Goal: Task Accomplishment & Management: Use online tool/utility

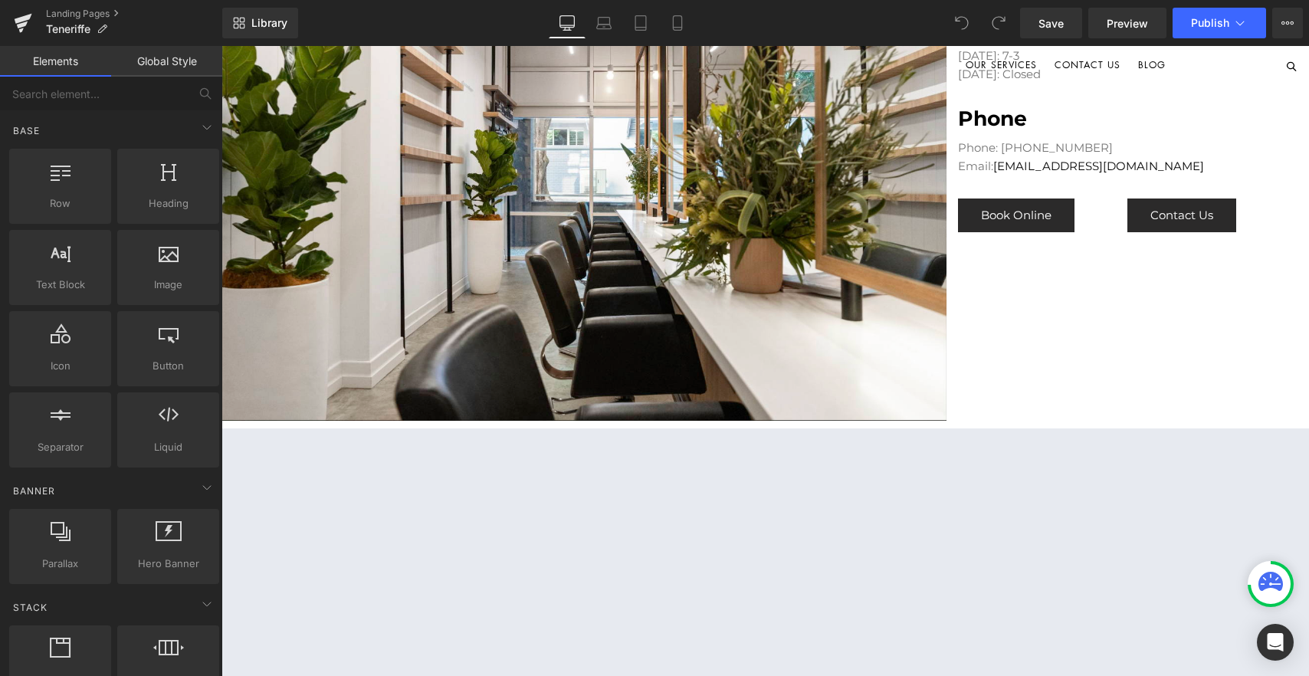
scroll to position [953, 0]
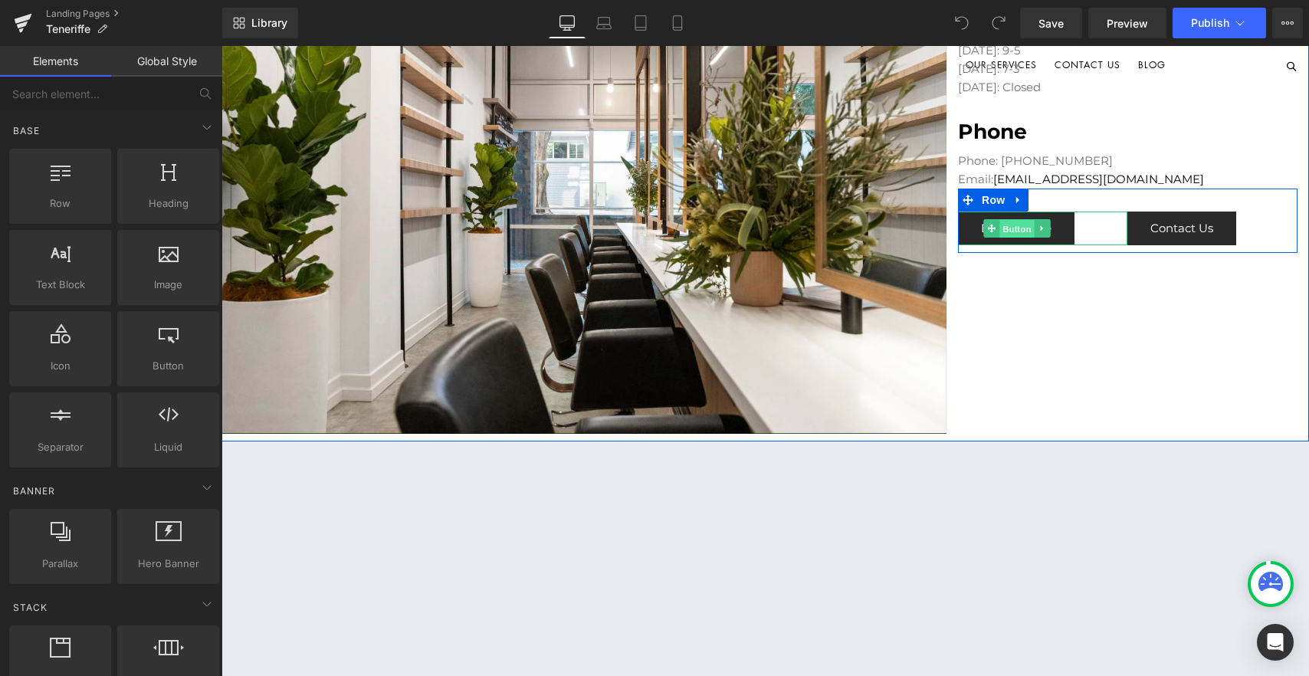
click at [1017, 225] on span "Button" at bounding box center [1016, 229] width 35 height 18
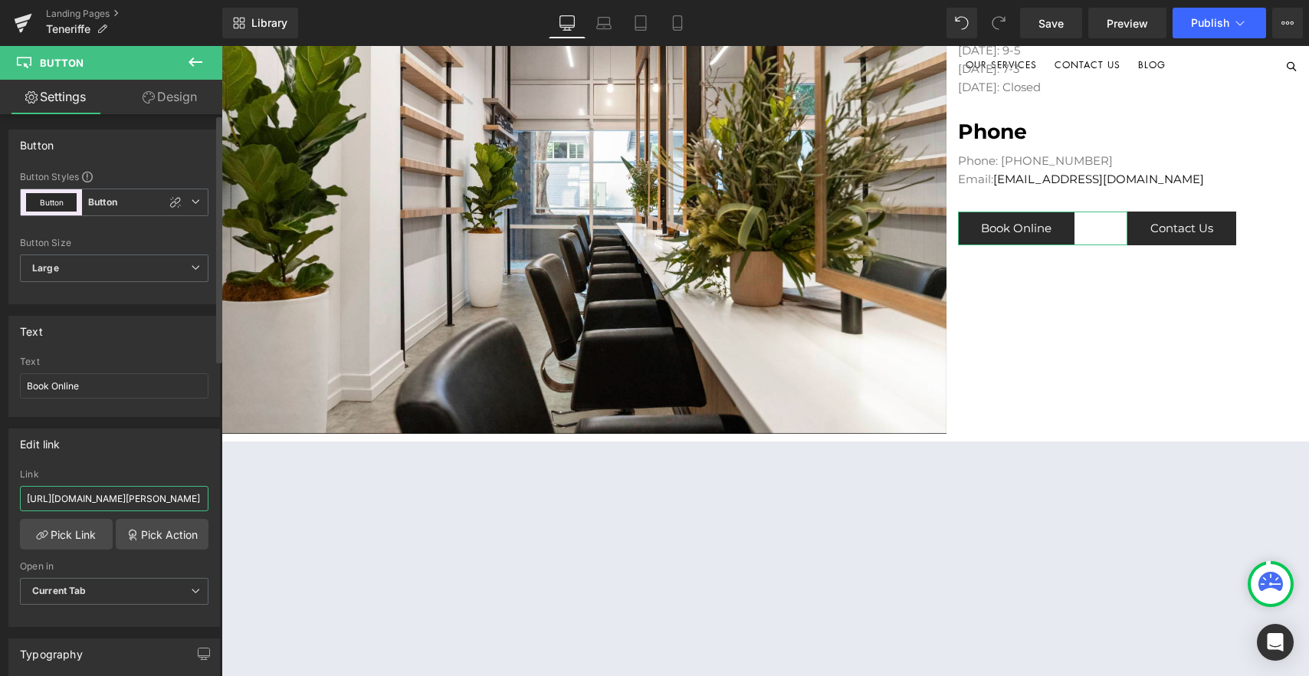
click at [87, 492] on input "[URL][DOMAIN_NAME][PERSON_NAME]" at bounding box center [114, 498] width 189 height 25
paste input "[URL][DOMAIN_NAME][PERSON_NAME]"
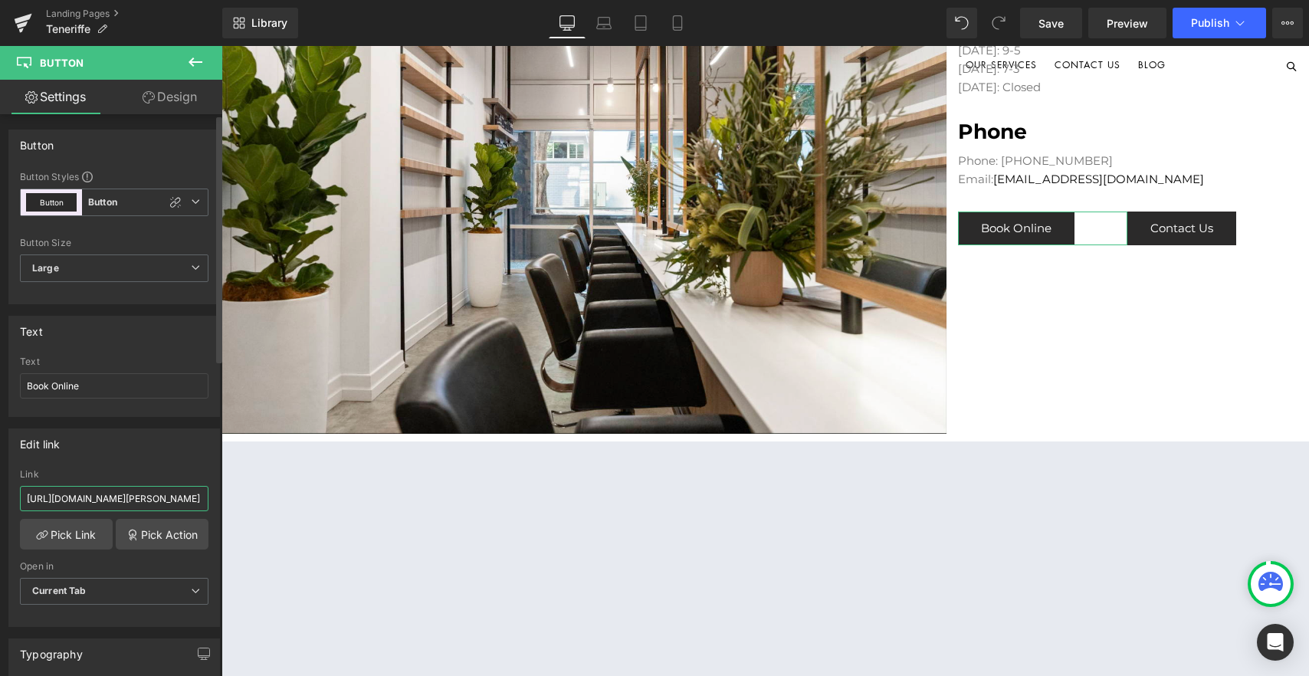
type input "[URL][DOMAIN_NAME][PERSON_NAME]"
click at [133, 449] on div "Edit link" at bounding box center [114, 443] width 210 height 29
click at [1211, 20] on span "Publish" at bounding box center [1210, 23] width 38 height 12
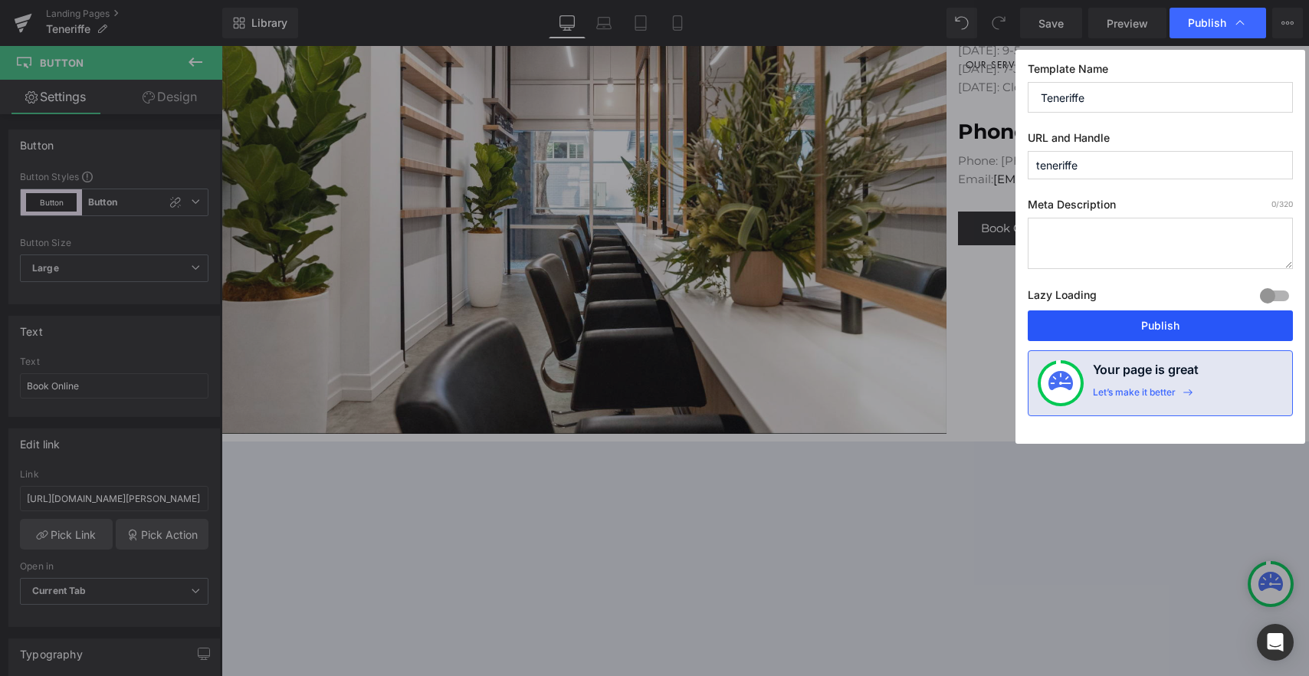
click at [1166, 320] on button "Publish" at bounding box center [1160, 325] width 265 height 31
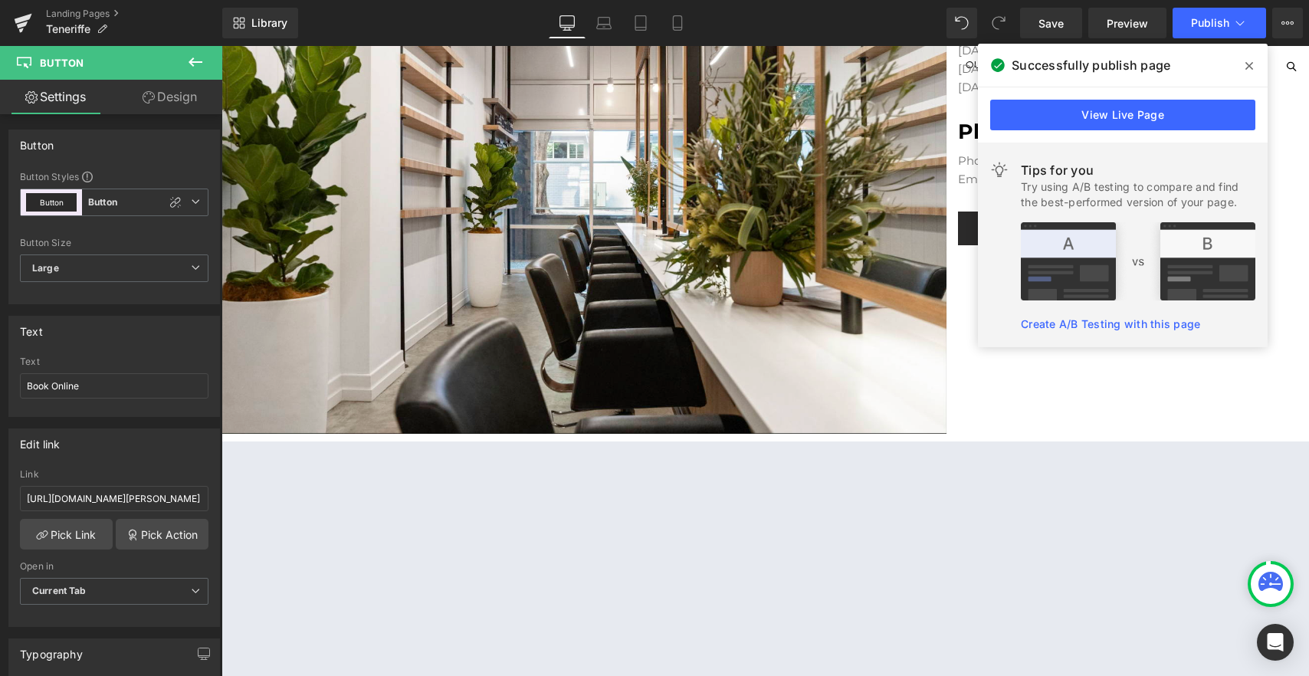
click at [1251, 62] on icon at bounding box center [1249, 66] width 8 height 12
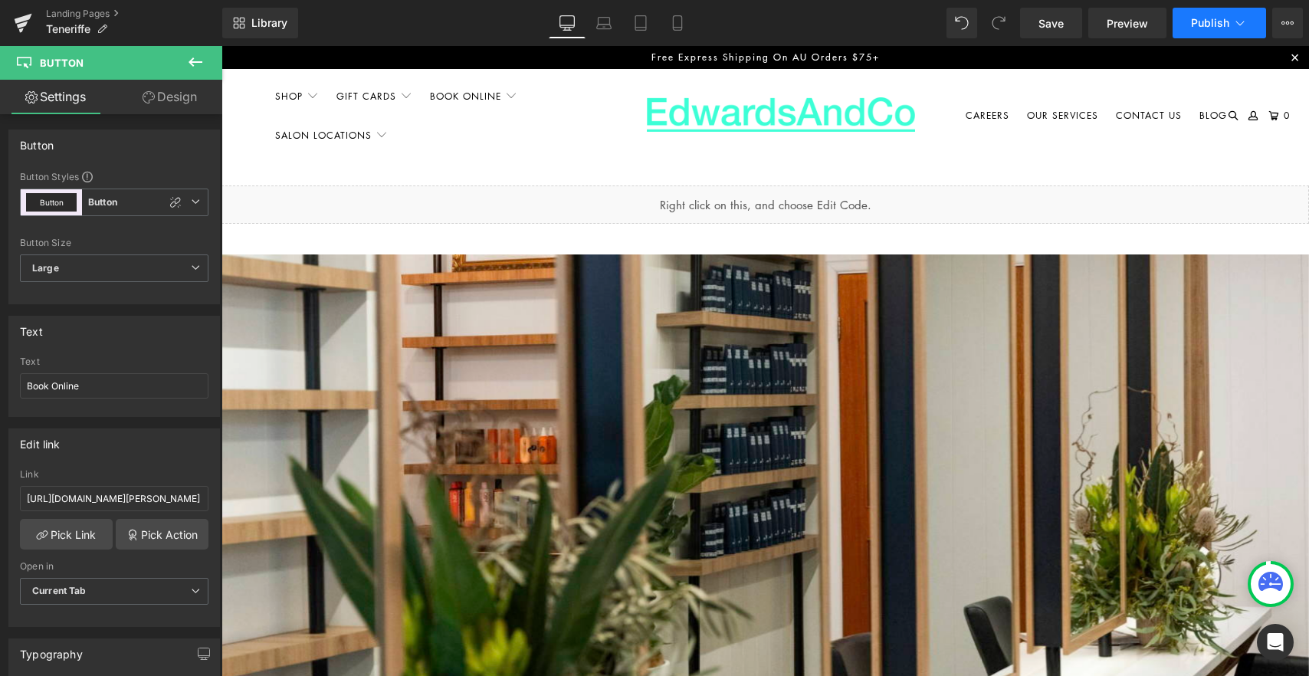
click at [1200, 20] on span "Publish" at bounding box center [1210, 23] width 38 height 12
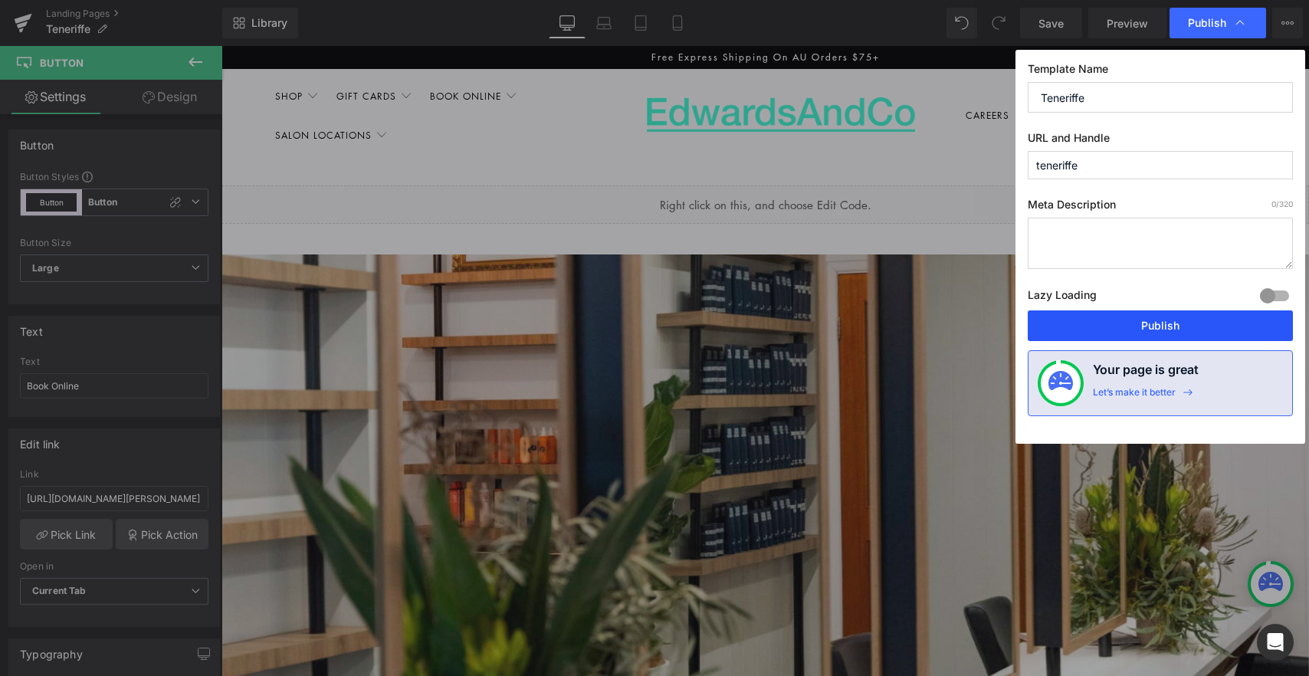
click at [1143, 323] on button "Publish" at bounding box center [1160, 325] width 265 height 31
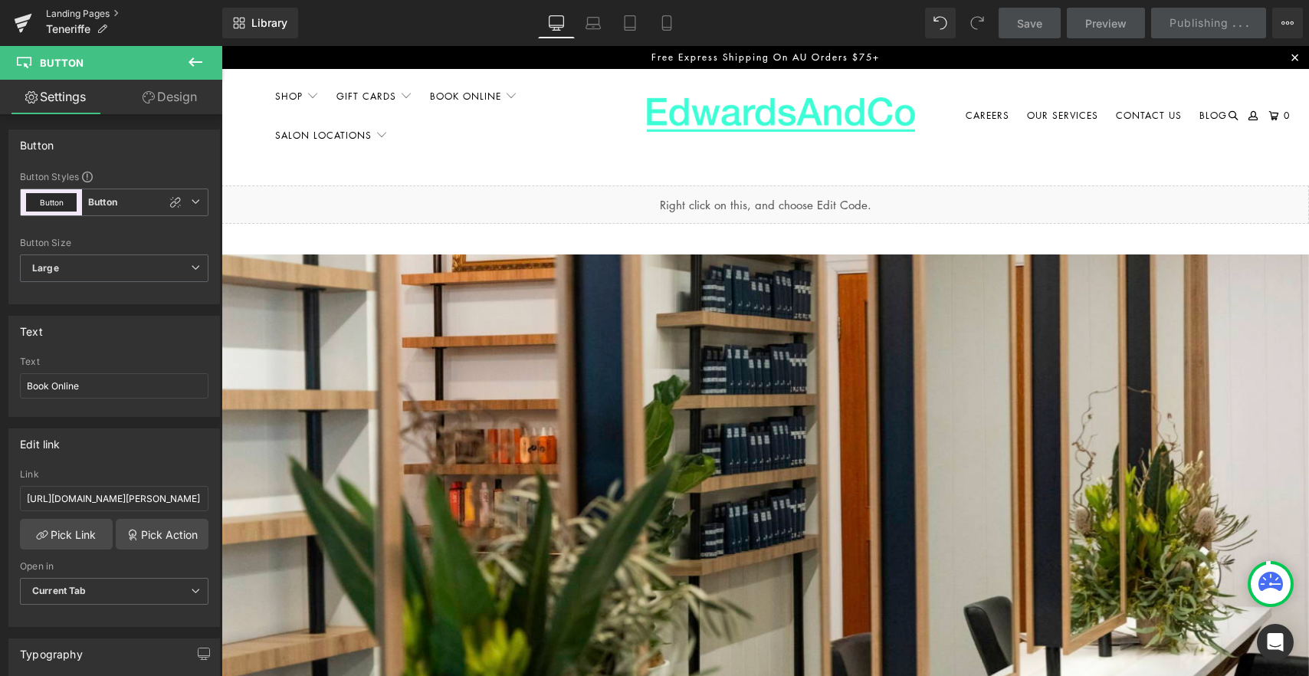
click at [74, 10] on link "Landing Pages" at bounding box center [134, 14] width 176 height 12
